Goal: Task Accomplishment & Management: Use online tool/utility

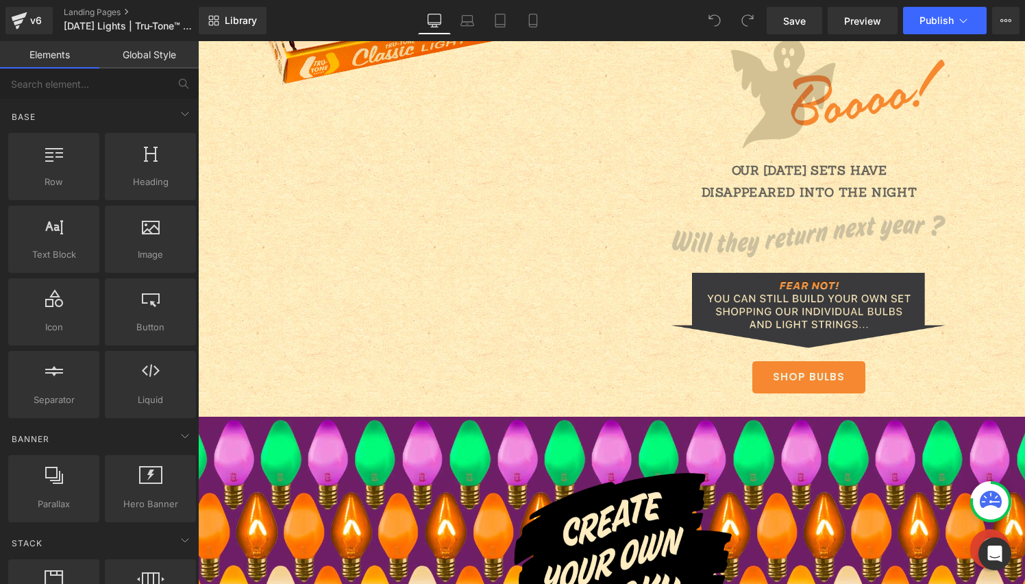
scroll to position [1603, 0]
click at [879, 231] on img at bounding box center [808, 237] width 274 height 69
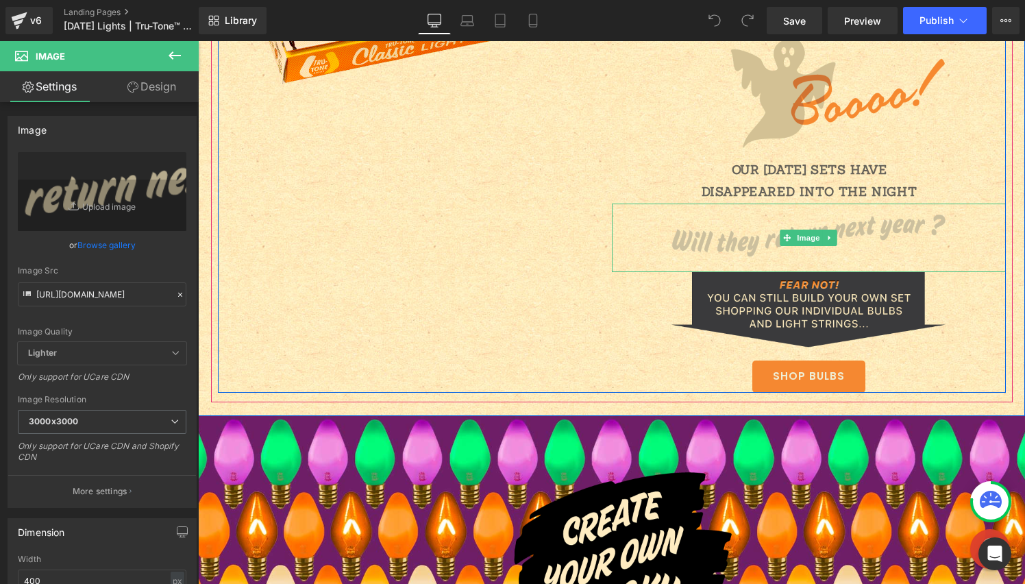
click at [727, 244] on img at bounding box center [808, 237] width 274 height 69
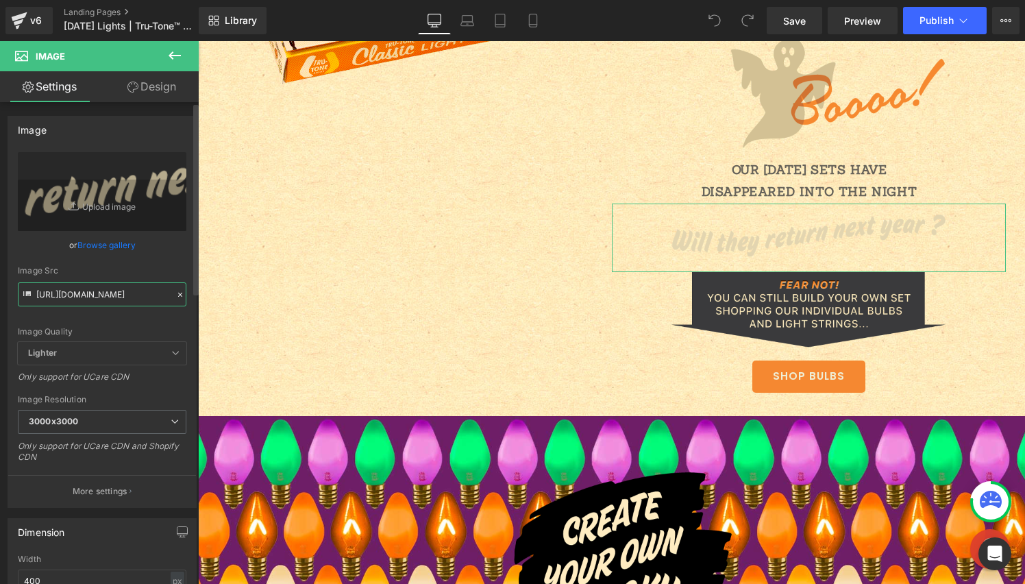
click at [101, 294] on input "[URL][DOMAIN_NAME]" at bounding box center [102, 294] width 168 height 24
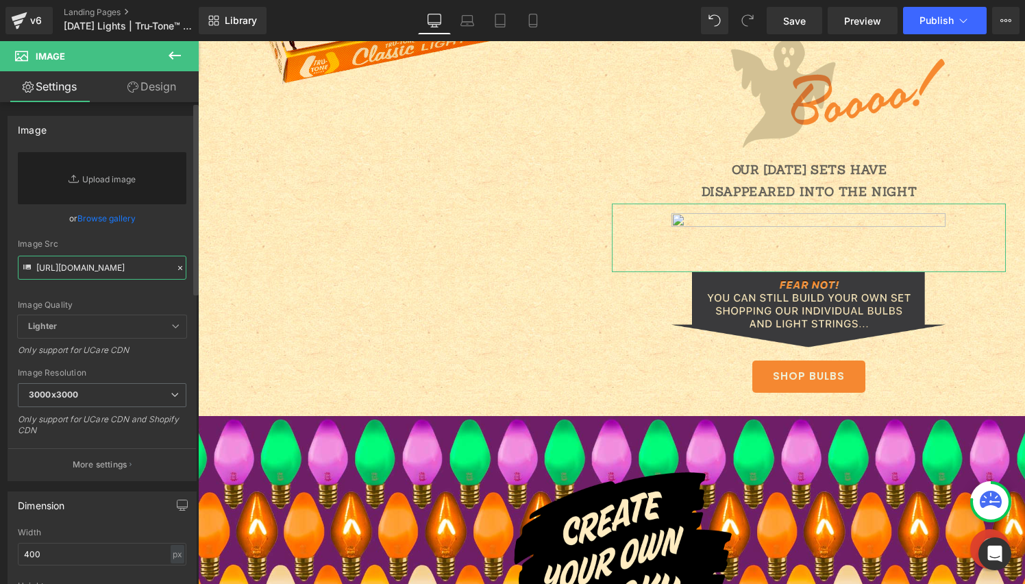
scroll to position [0, 226]
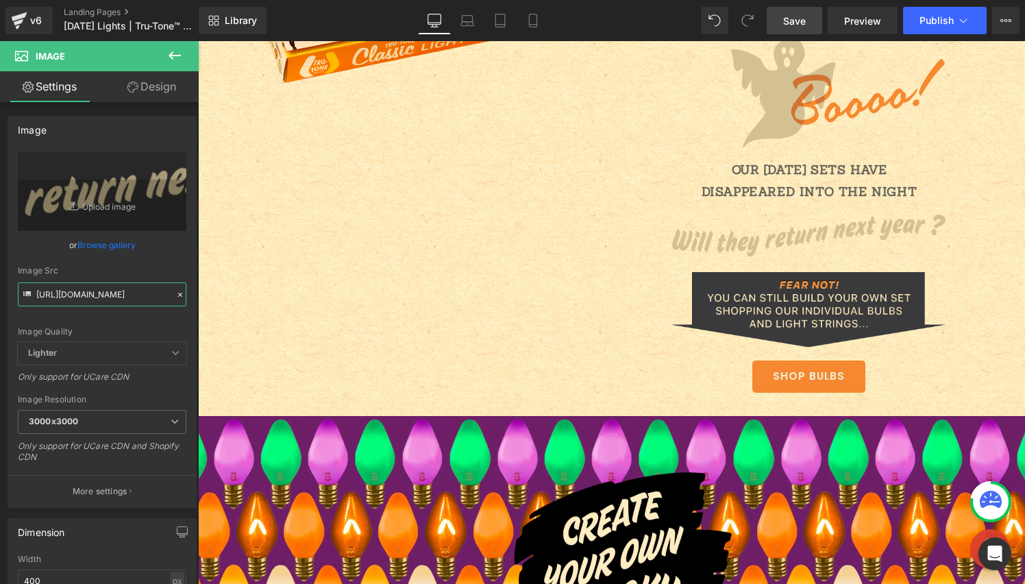
type input "[URL][DOMAIN_NAME]"
click at [803, 16] on span "Save" at bounding box center [794, 21] width 23 height 14
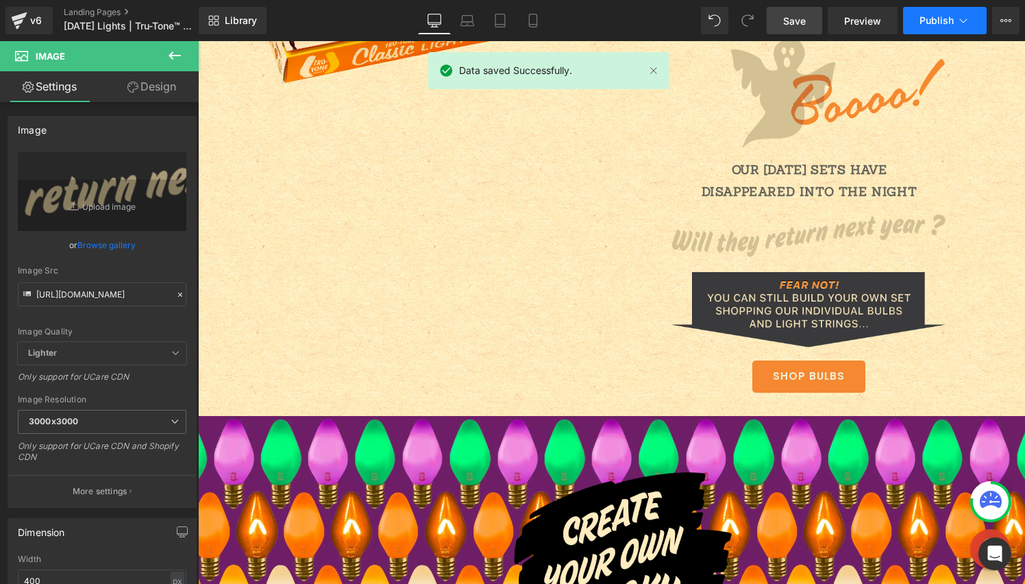
click at [938, 20] on span "Publish" at bounding box center [936, 20] width 34 height 11
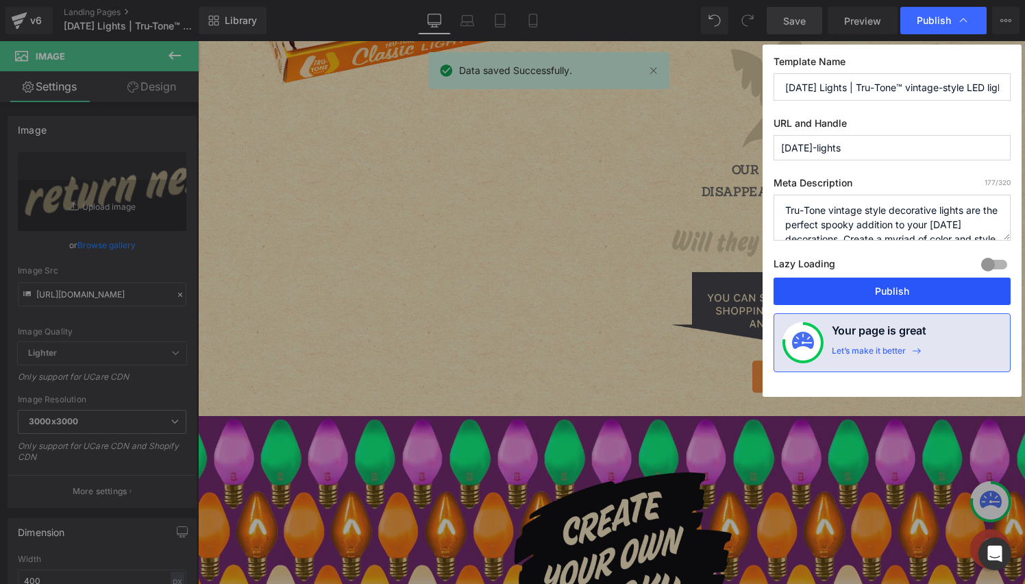
click at [908, 288] on button "Publish" at bounding box center [891, 290] width 237 height 27
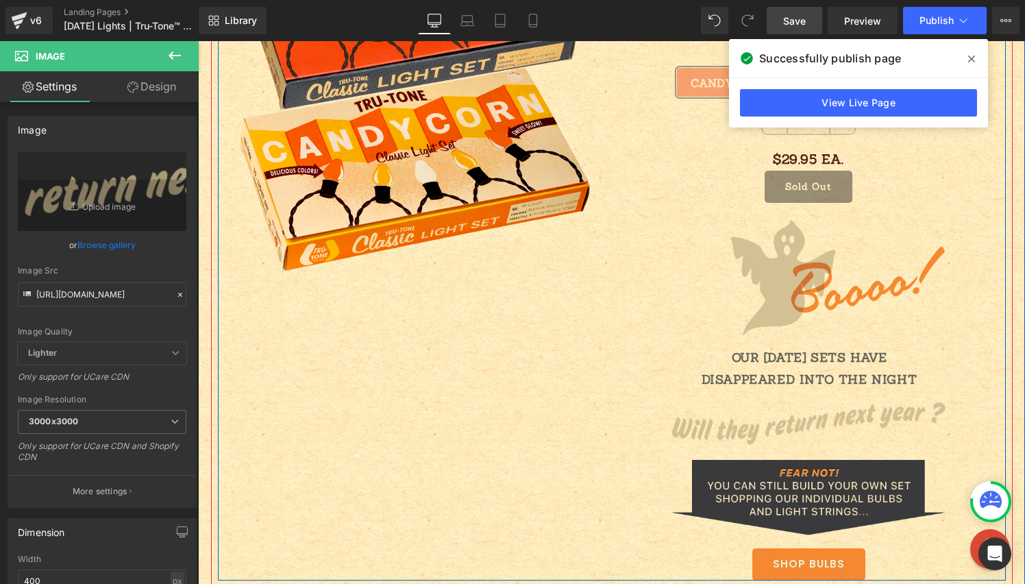
scroll to position [1382, 0]
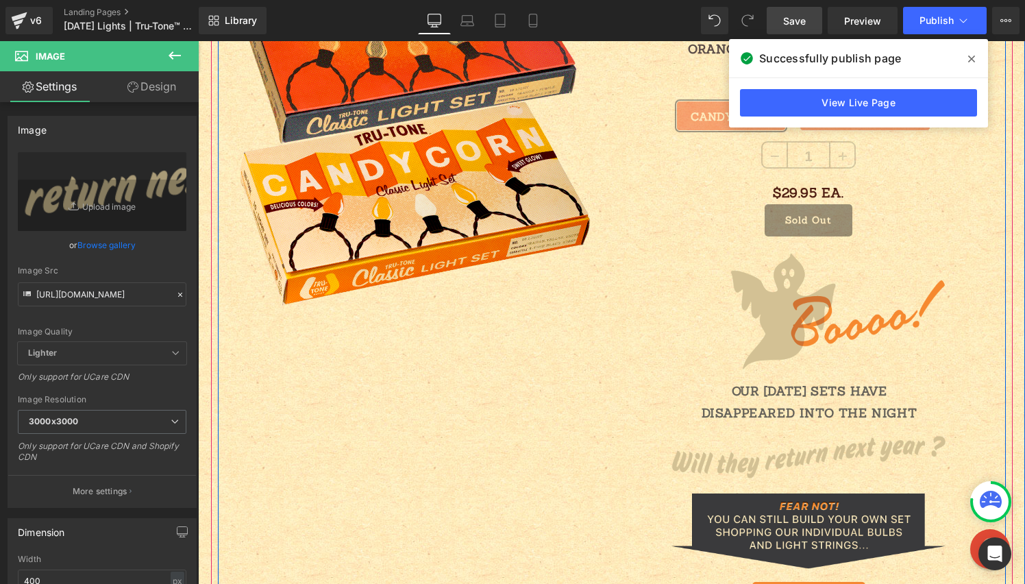
click at [828, 296] on div "Image" at bounding box center [809, 303] width 394 height 134
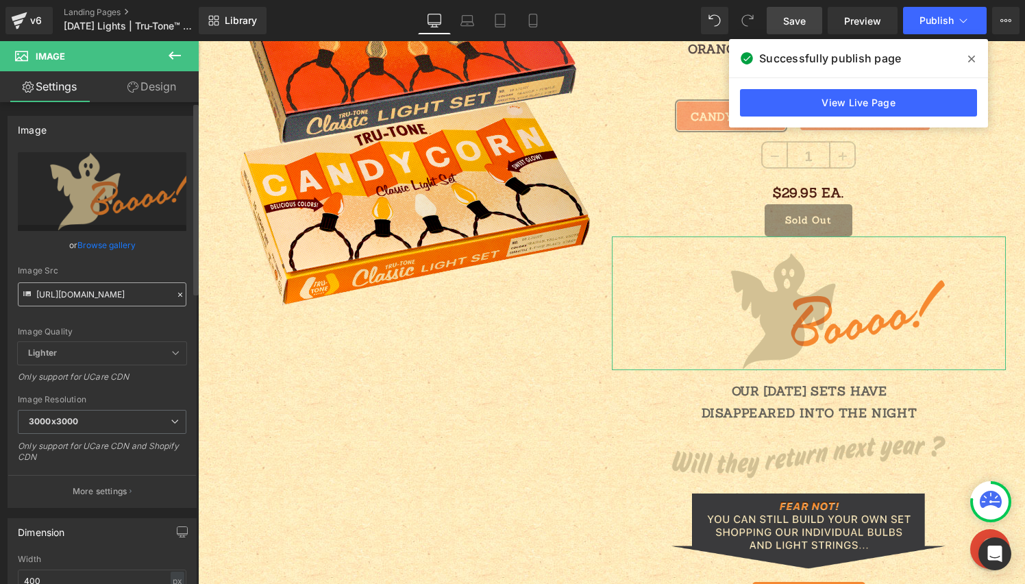
click at [157, 293] on input "[URL][DOMAIN_NAME]" at bounding box center [102, 294] width 168 height 24
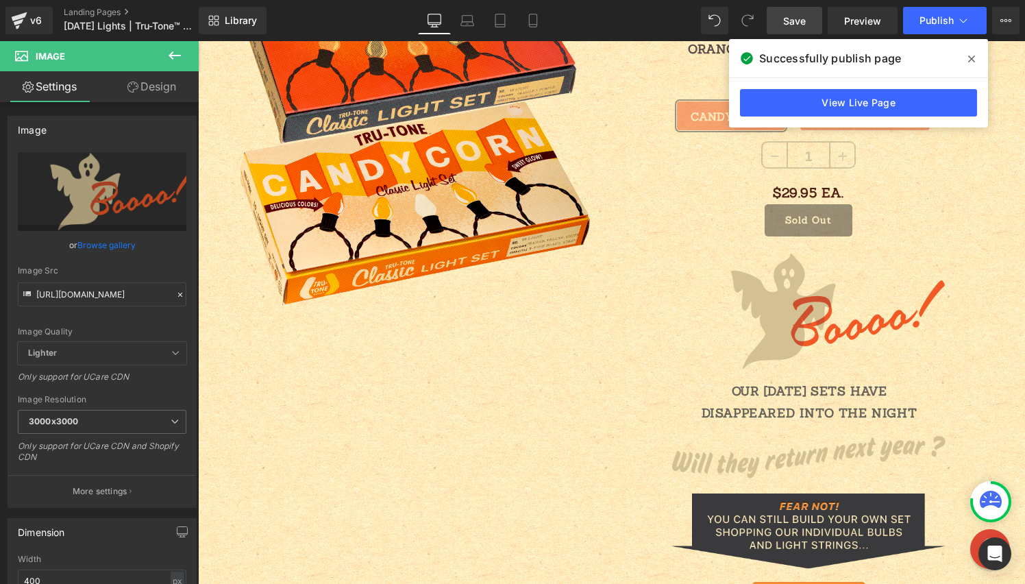
type input "[URL][DOMAIN_NAME]"
click at [792, 19] on span "Save" at bounding box center [794, 21] width 23 height 14
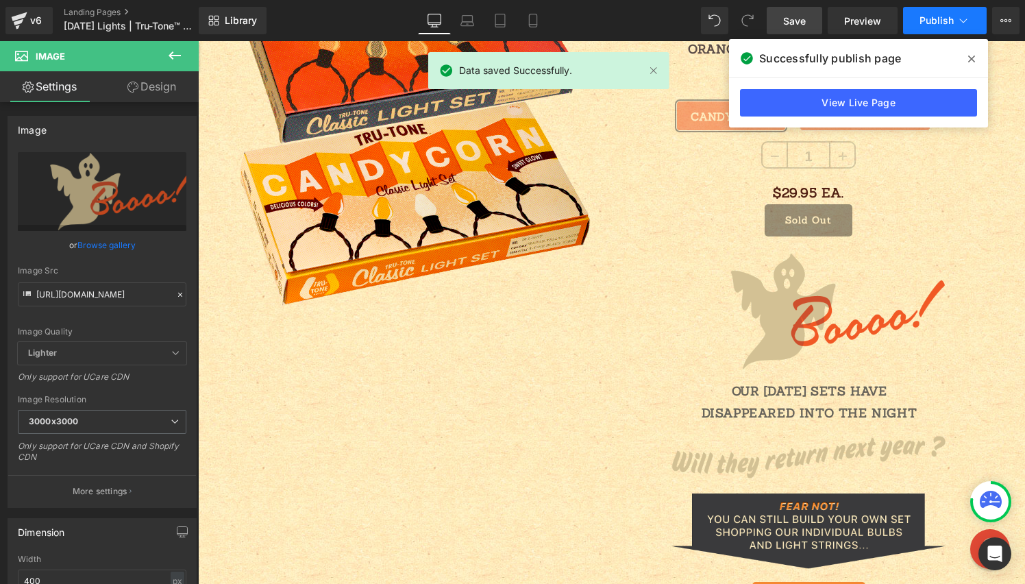
click at [939, 26] on button "Publish" at bounding box center [945, 20] width 84 height 27
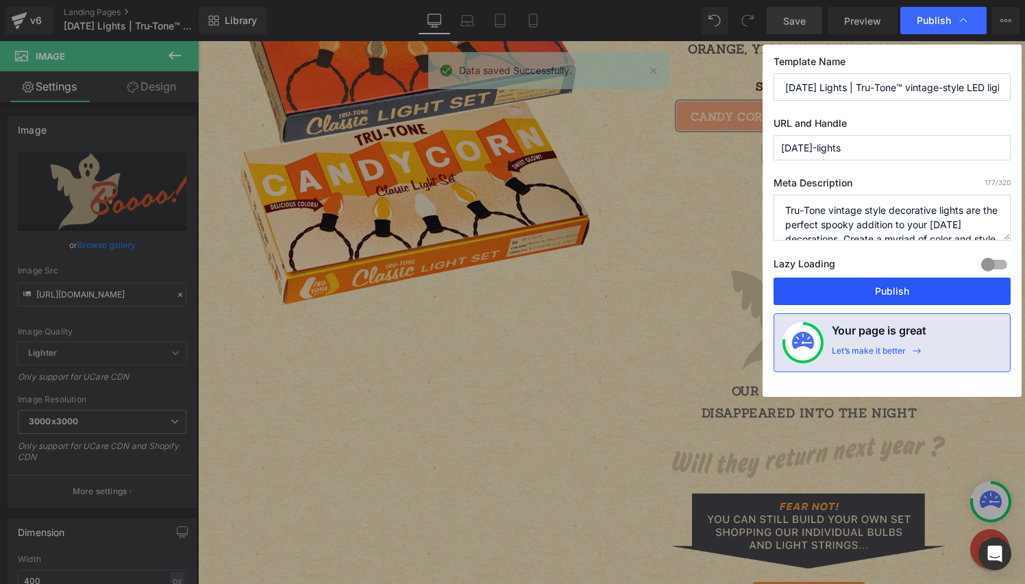
click at [898, 290] on button "Publish" at bounding box center [891, 290] width 237 height 27
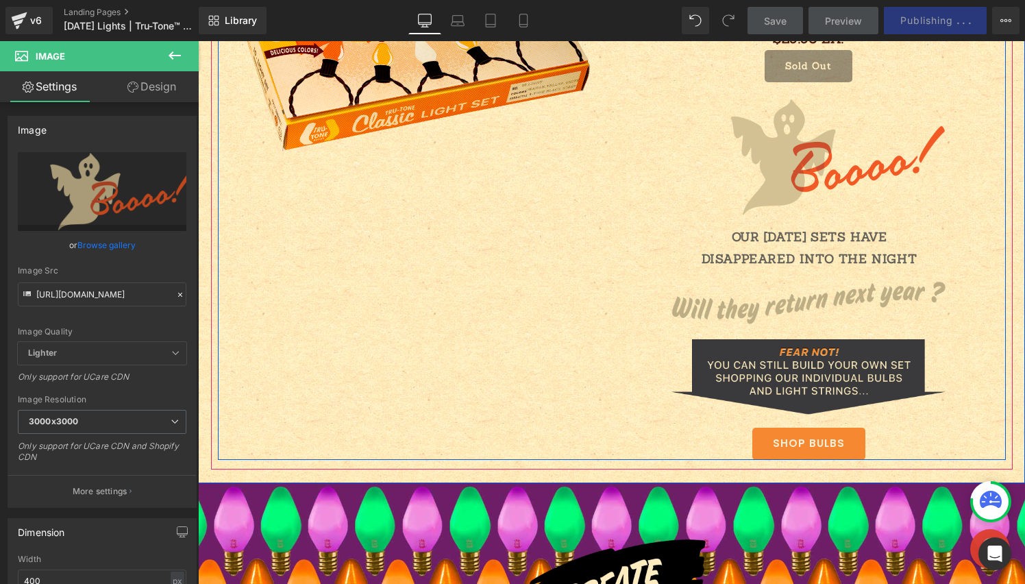
scroll to position [1566, 0]
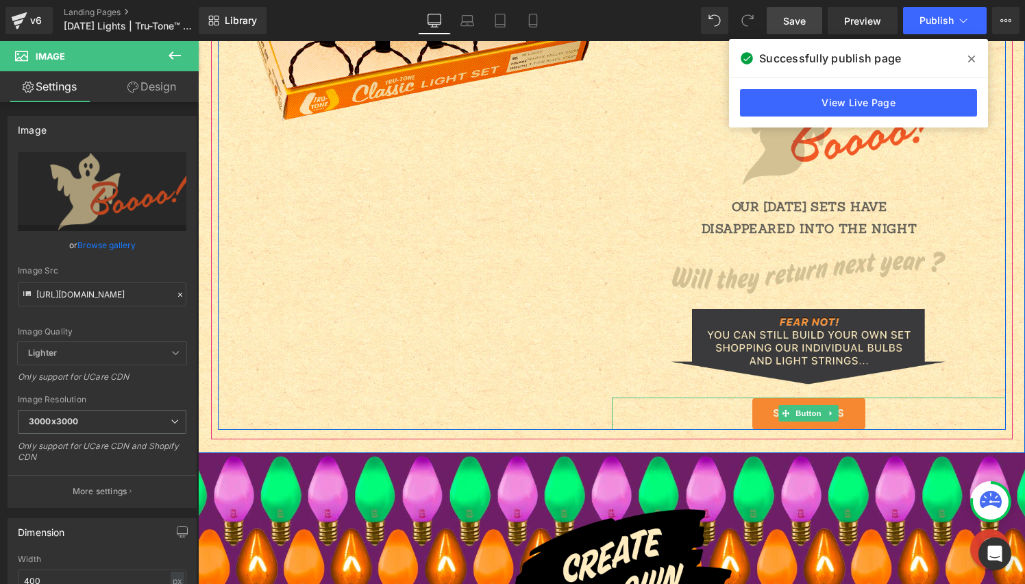
click at [757, 405] on link "SHOP BULBS" at bounding box center [808, 413] width 113 height 32
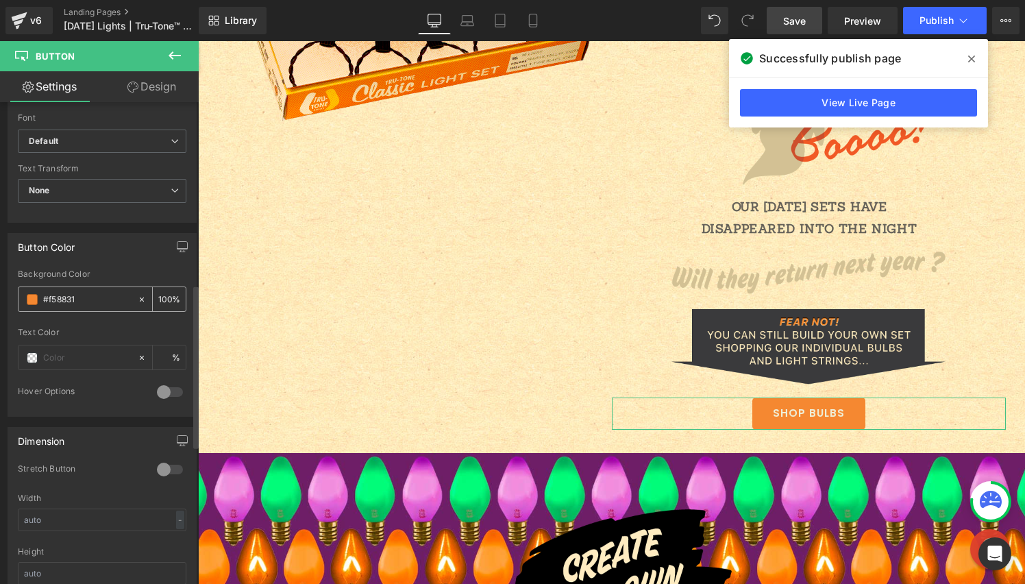
scroll to position [540, 0]
drag, startPoint x: 112, startPoint y: 298, endPoint x: 1, endPoint y: 295, distance: 110.3
click at [1, 295] on div "Button Color rgba(245, 136, 49, 1) Background Color #f58831 100 % Text Color % …" at bounding box center [102, 319] width 205 height 194
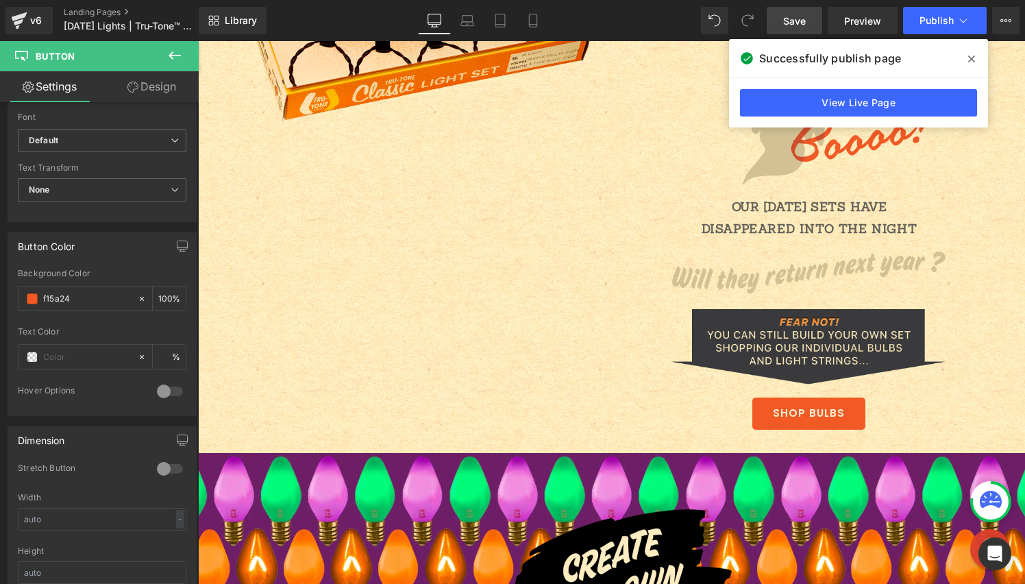
type input "#f15a24"
click at [801, 21] on span "Save" at bounding box center [794, 21] width 23 height 14
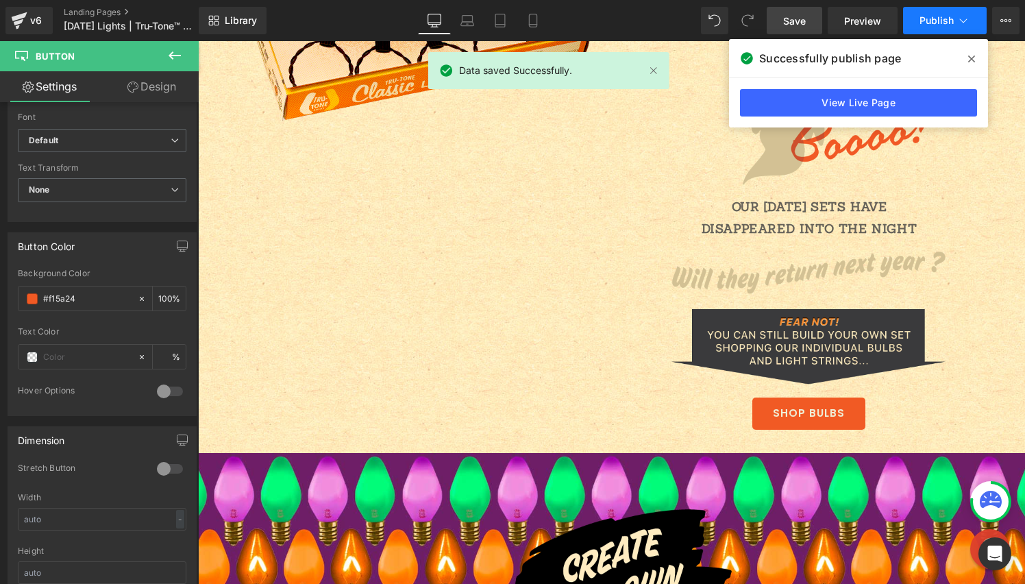
click at [933, 21] on span "Publish" at bounding box center [936, 20] width 34 height 11
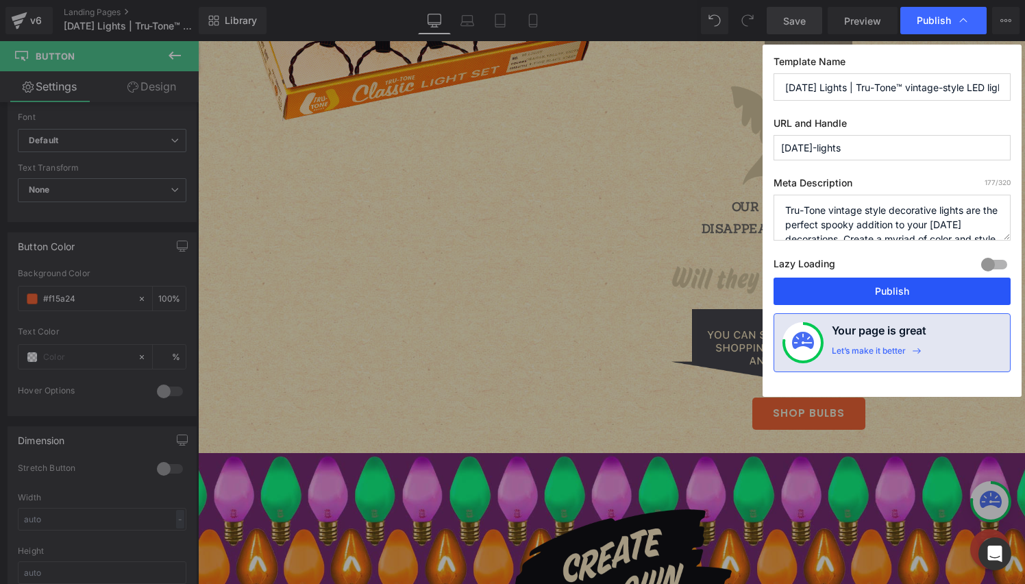
click at [903, 286] on button "Publish" at bounding box center [891, 290] width 237 height 27
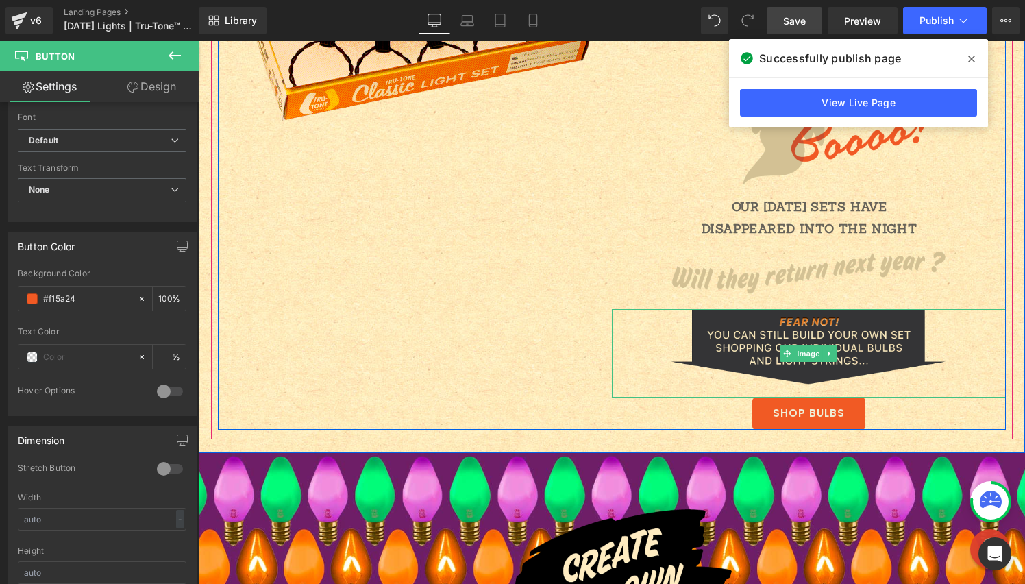
click at [845, 333] on img at bounding box center [808, 353] width 274 height 88
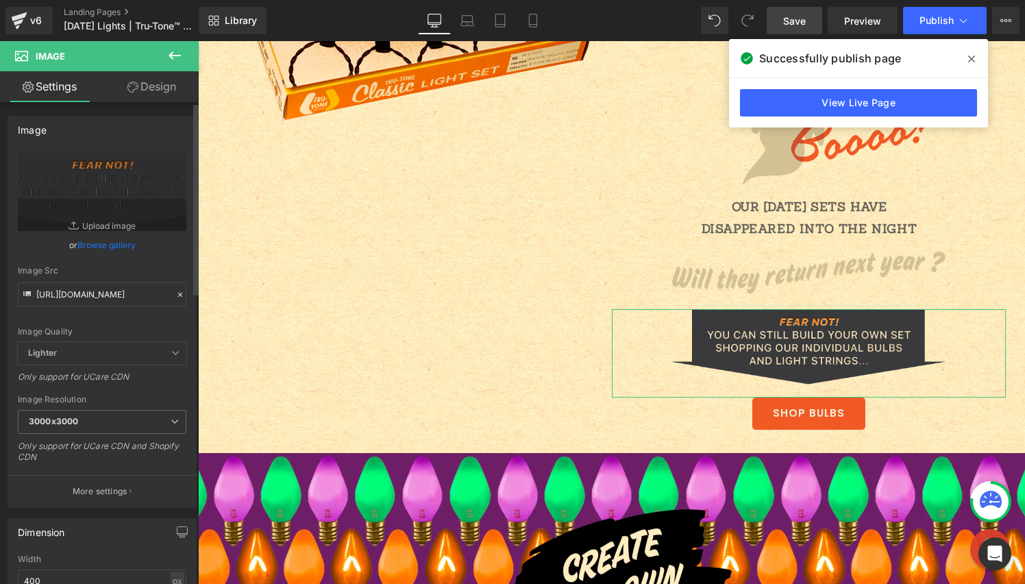
drag, startPoint x: 171, startPoint y: 295, endPoint x: 163, endPoint y: 295, distance: 8.2
click at [175, 295] on icon at bounding box center [180, 295] width 10 height 10
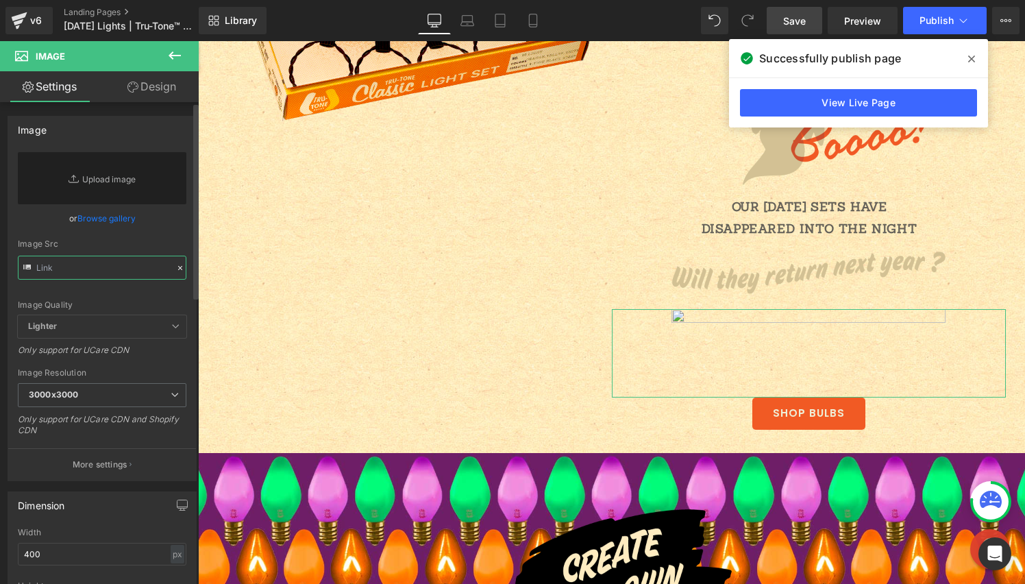
click at [105, 270] on input "text" at bounding box center [102, 267] width 168 height 24
paste input "[URL][DOMAIN_NAME]"
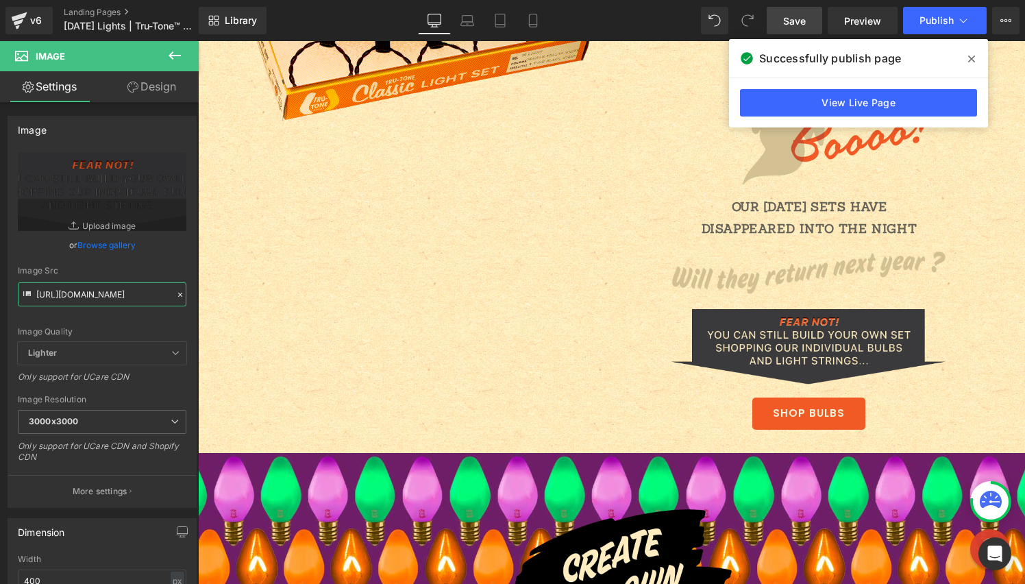
type input "[URL][DOMAIN_NAME]"
click at [805, 25] on span "Save" at bounding box center [794, 21] width 23 height 14
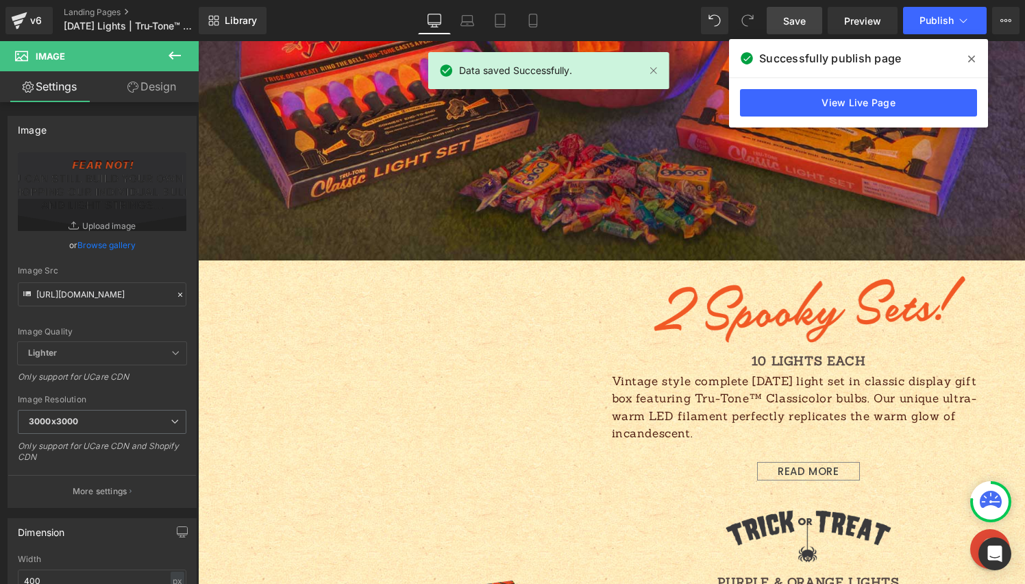
scroll to position [757, 0]
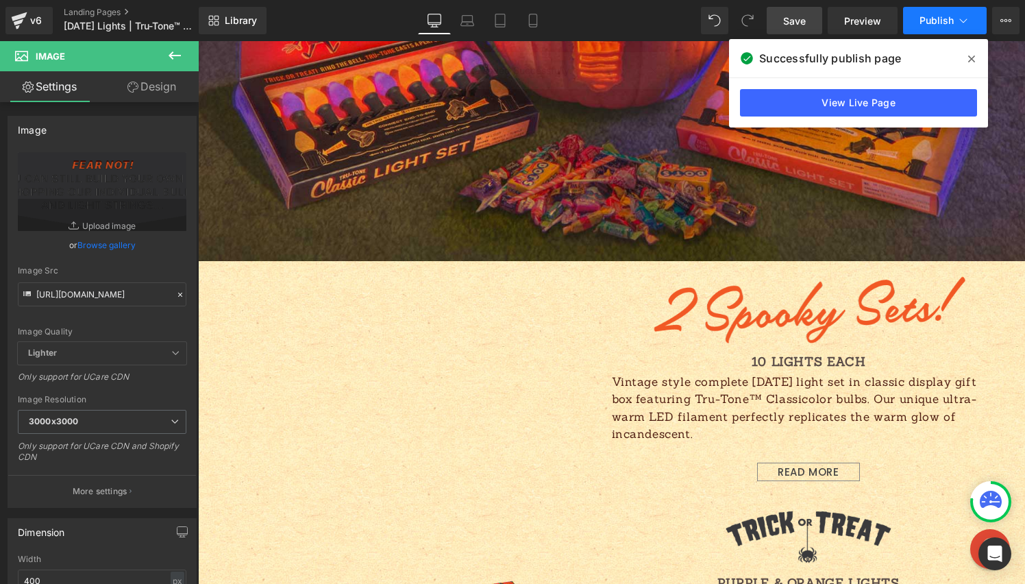
click at [943, 23] on span "Publish" at bounding box center [936, 20] width 34 height 11
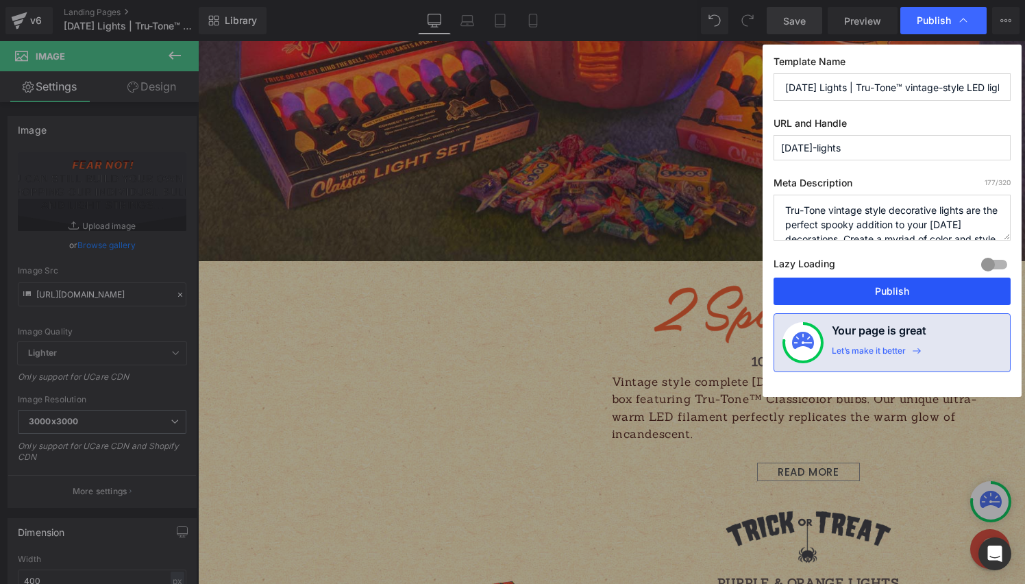
click at [909, 294] on button "Publish" at bounding box center [891, 290] width 237 height 27
